Goal: Task Accomplishment & Management: Use online tool/utility

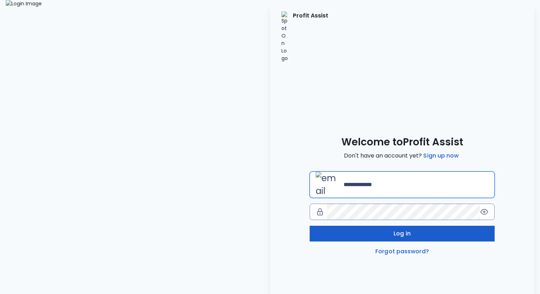
type input "**********"
click at [358, 226] on button "Log in" at bounding box center [401, 234] width 185 height 16
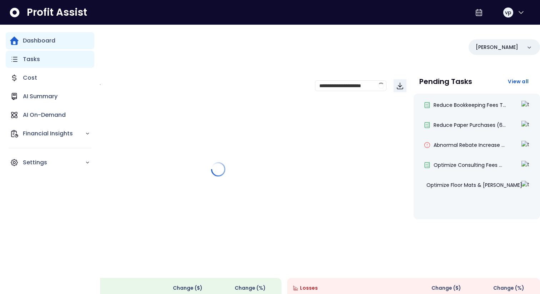
click at [34, 57] on p "Tasks" at bounding box center [31, 59] width 17 height 9
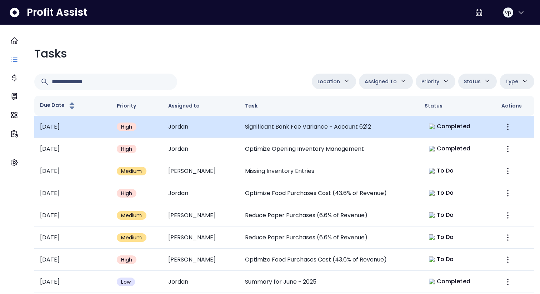
click at [320, 126] on td "Significant Bank Fee Variance - Account 6212" at bounding box center [328, 127] width 179 height 22
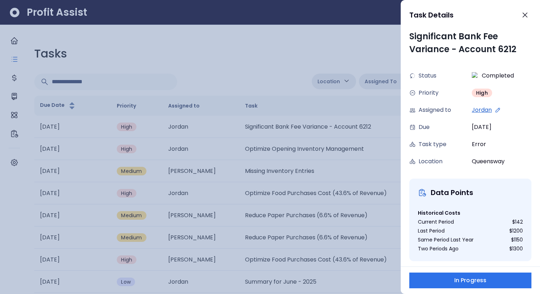
scroll to position [101, 0]
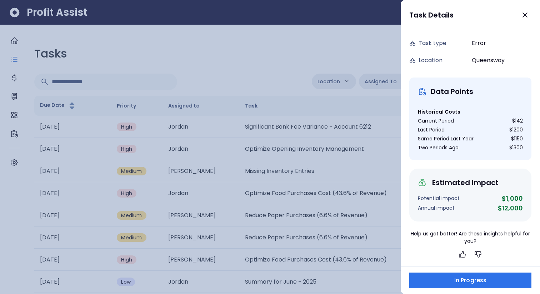
click at [298, 50] on div at bounding box center [270, 147] width 540 height 294
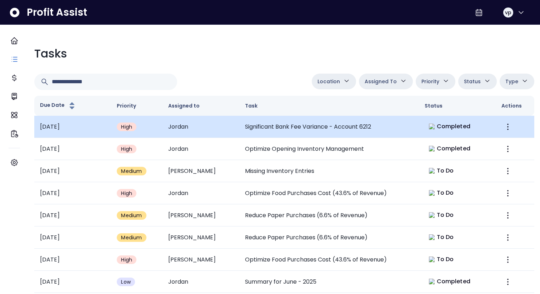
click at [331, 130] on td "Significant Bank Fee Variance - Account 6212" at bounding box center [328, 127] width 179 height 22
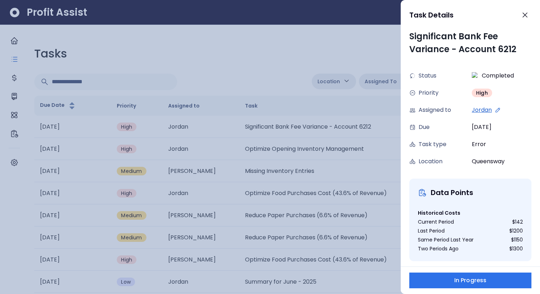
click at [352, 132] on div at bounding box center [270, 147] width 540 height 294
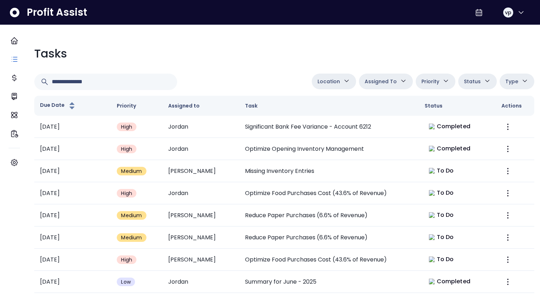
click at [379, 82] on span "Assigned To" at bounding box center [380, 81] width 32 height 9
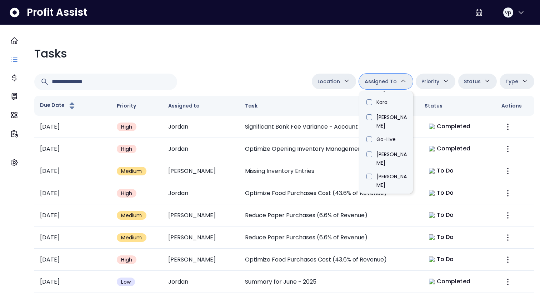
scroll to position [407, 0]
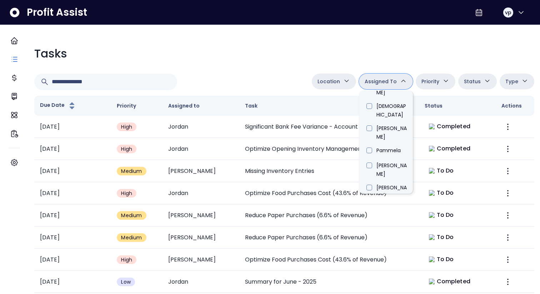
type input "*****"
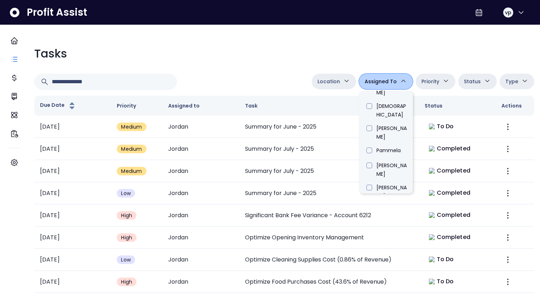
click at [273, 141] on td "Summary for July - 2025" at bounding box center [328, 149] width 179 height 22
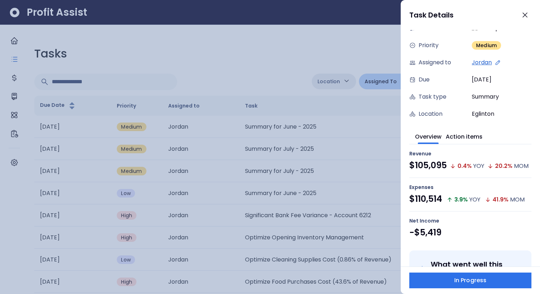
scroll to position [39, 0]
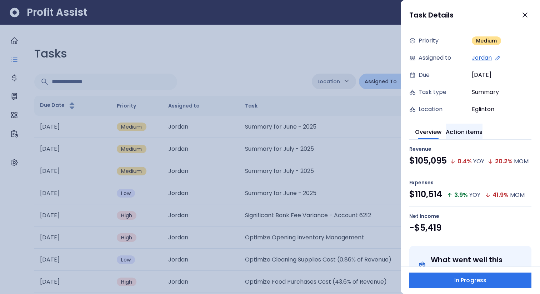
click at [482, 133] on button "Action items" at bounding box center [463, 131] width 37 height 16
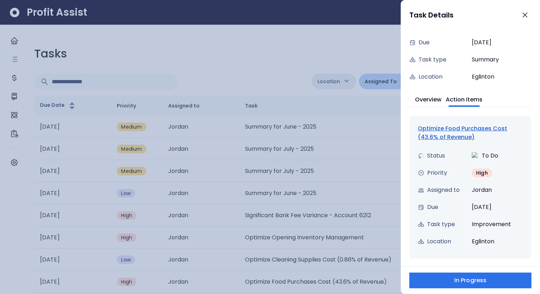
scroll to position [0, 0]
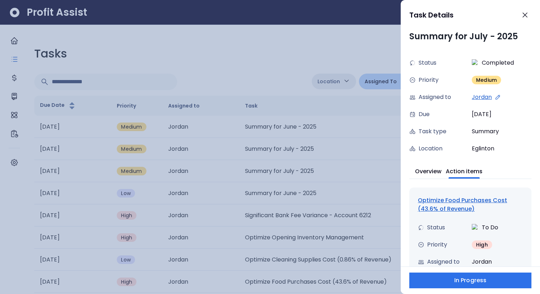
click at [437, 206] on div "Optimize Food Purchases Cost (43.6% of Revenue)" at bounding box center [470, 204] width 105 height 17
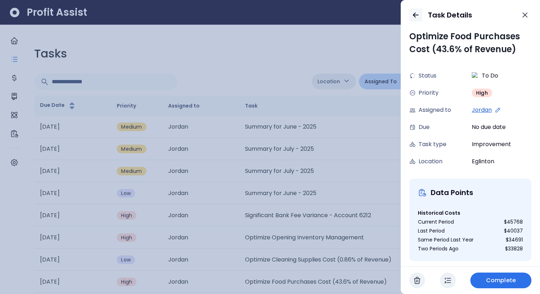
click at [411, 16] on icon "button" at bounding box center [415, 15] width 9 height 9
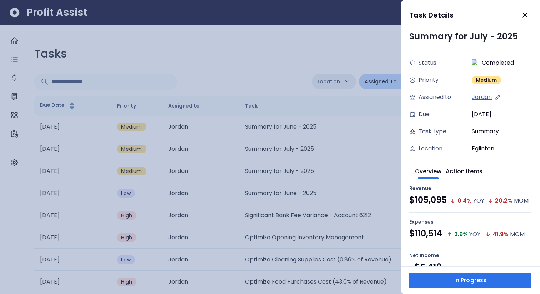
click at [339, 59] on div at bounding box center [270, 147] width 540 height 294
